Goal: Use online tool/utility: Use online tool/utility

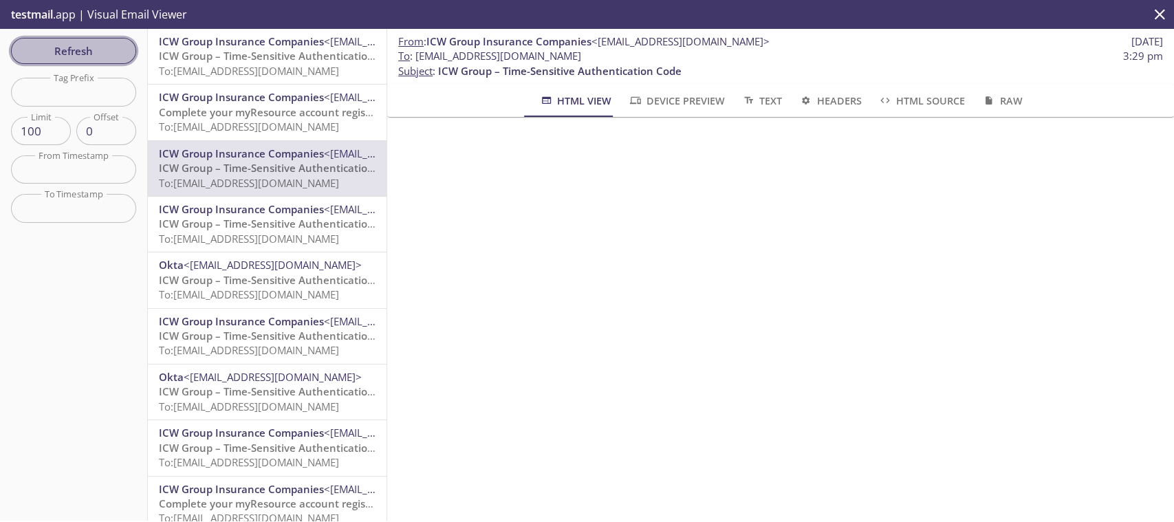
click at [51, 51] on span "Refresh" at bounding box center [73, 51] width 103 height 18
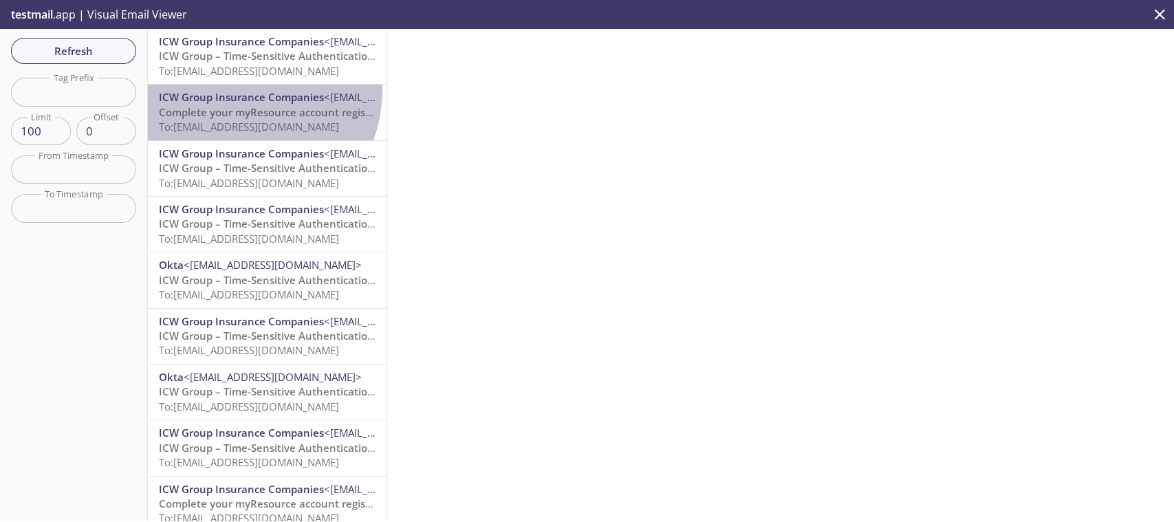
click at [229, 89] on div "ICW Group Insurance Companies <[EMAIL_ADDRESS][DOMAIN_NAME]> Complete your myRe…" at bounding box center [267, 112] width 239 height 55
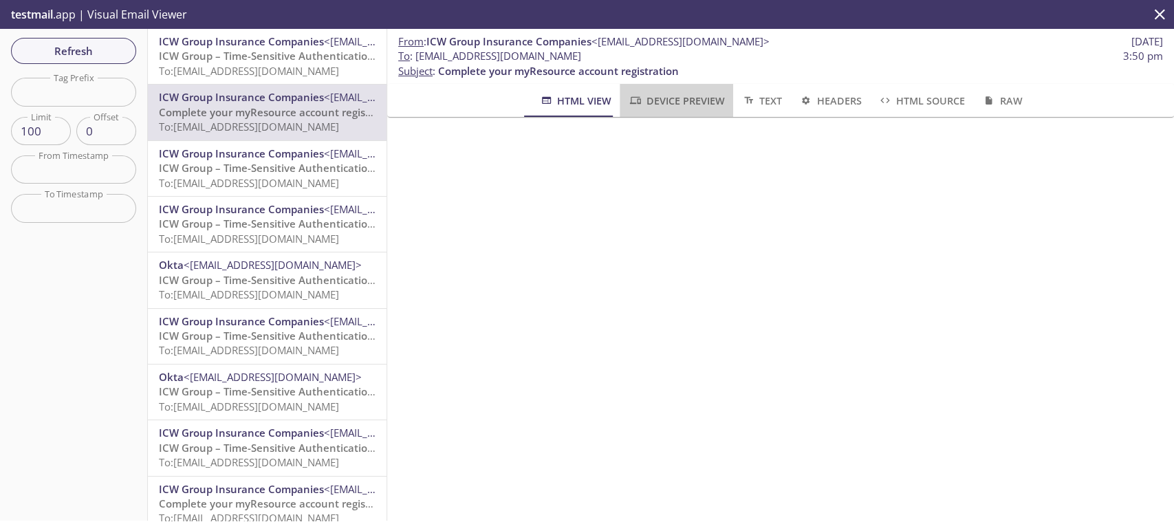
click at [692, 102] on span "Device Preview" at bounding box center [676, 100] width 96 height 17
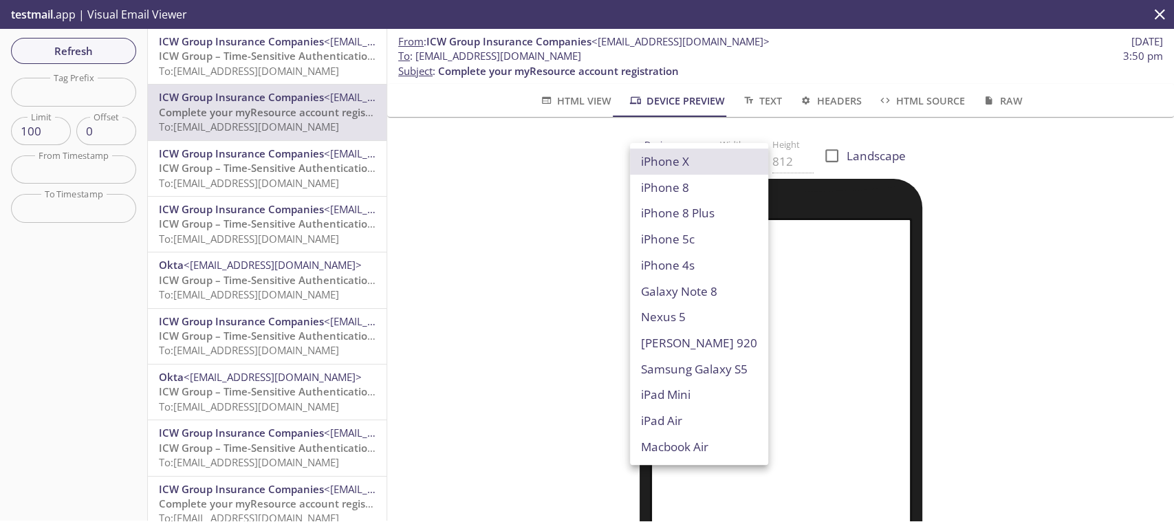
click at [671, 162] on body ".cls-1 { fill: #6d5ca8; } .cls-2 { fill: #3fc191; } .cls-3 { fill: #3b4752; } .…" at bounding box center [587, 261] width 1174 height 522
click at [661, 441] on li "Macbook Air" at bounding box center [699, 447] width 138 height 26
type input "Macbook Air"
type input "960"
type input "600"
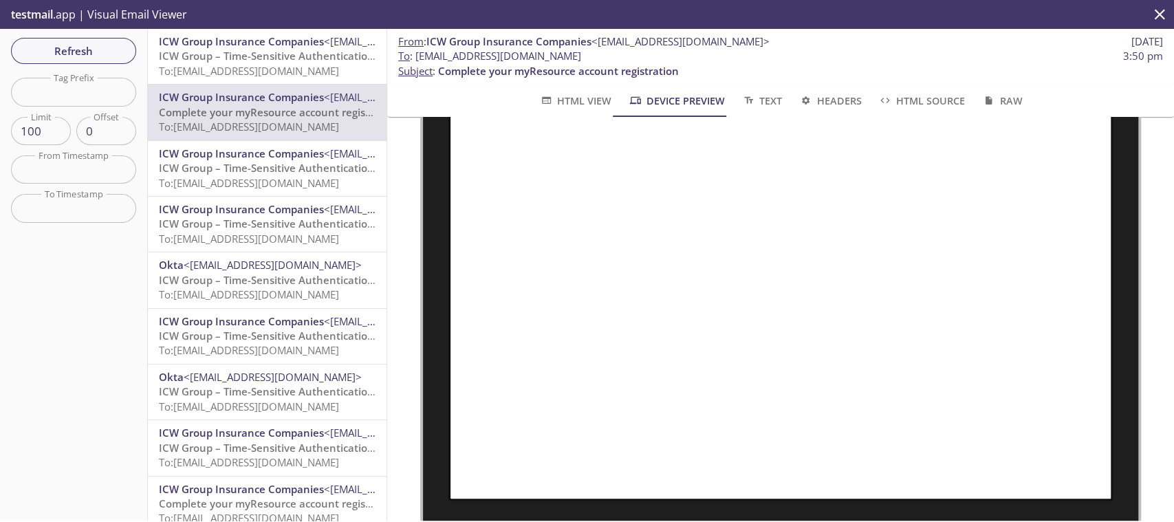
scroll to position [121, 0]
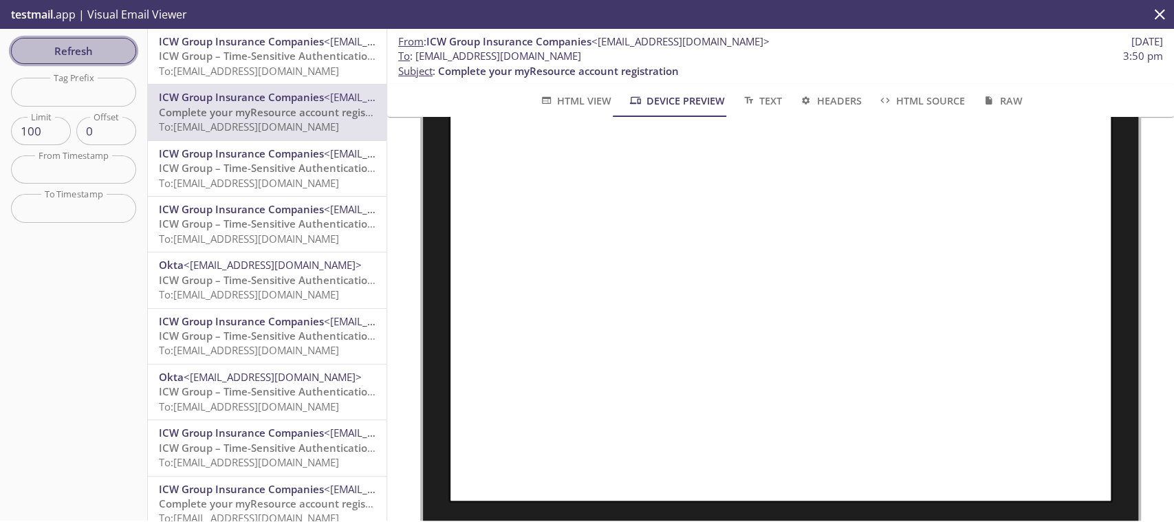
click at [69, 41] on button "Refresh" at bounding box center [73, 51] width 125 height 26
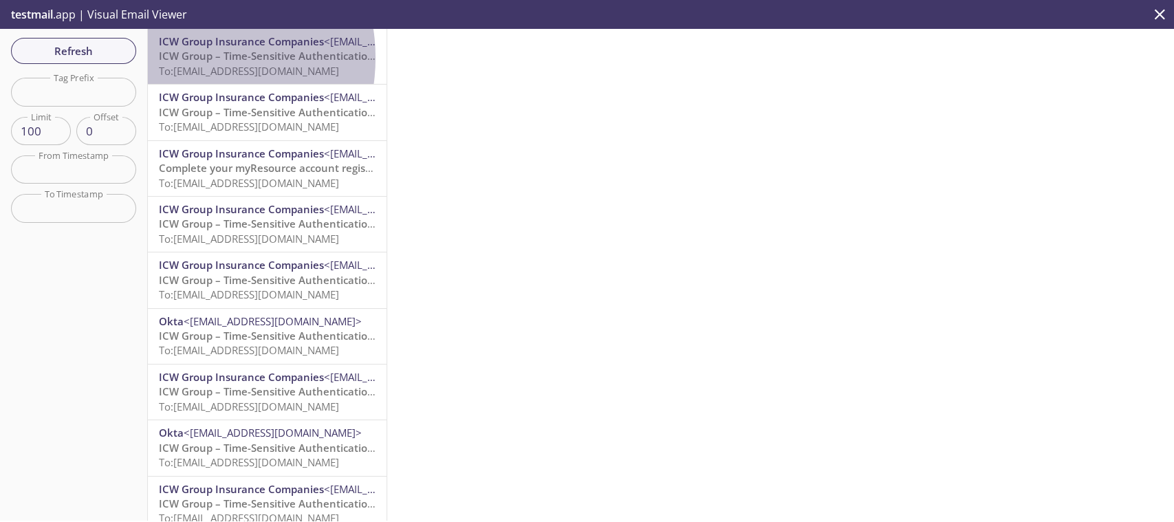
click at [183, 58] on span "ICW Group – Time-Sensitive Authentication Code" at bounding box center [280, 56] width 243 height 14
